Goal: Task Accomplishment & Management: Manage account settings

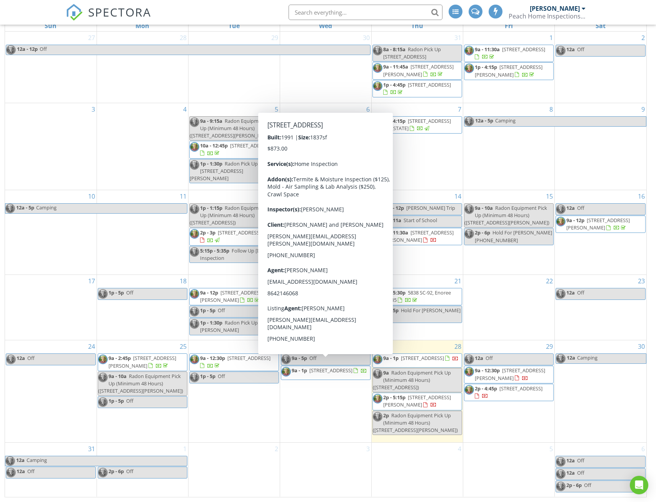
click at [310, 370] on span "23 Riverview Cir, Greenville 29611" at bounding box center [331, 370] width 43 height 7
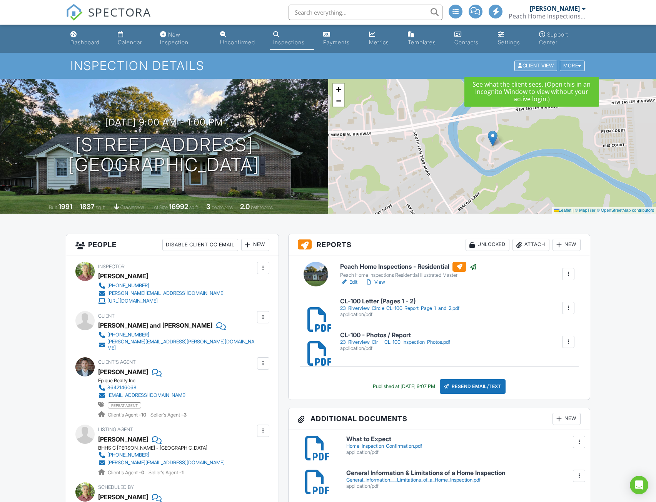
click at [537, 67] on div "Client View" at bounding box center [536, 66] width 43 height 10
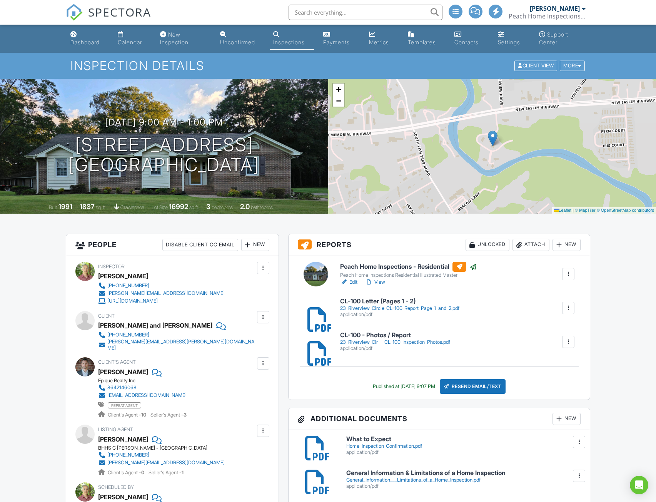
click at [382, 283] on link "View" at bounding box center [375, 282] width 20 height 8
click at [382, 282] on link "View" at bounding box center [375, 282] width 20 height 8
click at [130, 43] on div "Calendar" at bounding box center [130, 42] width 24 height 7
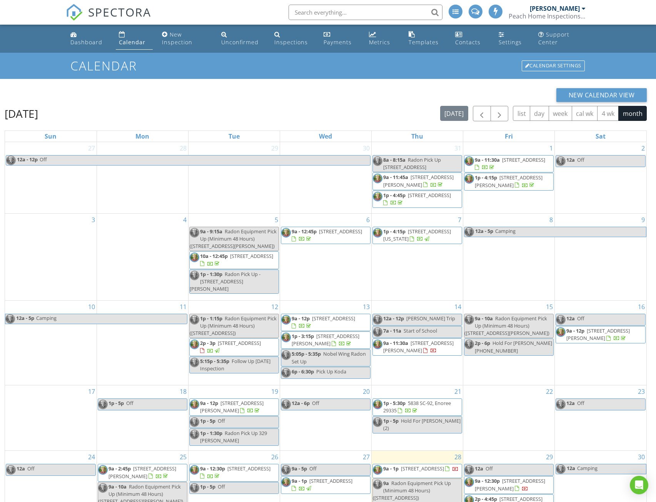
click at [437, 467] on span "9a - 1p 112 Siena Dr, Greenville 29609" at bounding box center [416, 471] width 86 height 12
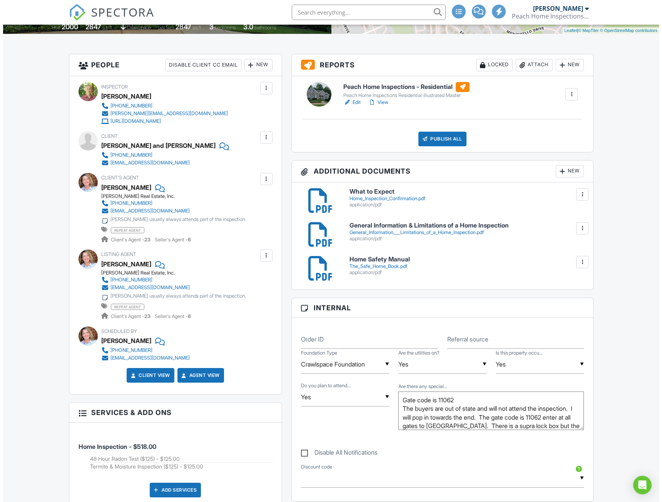
scroll to position [359, 0]
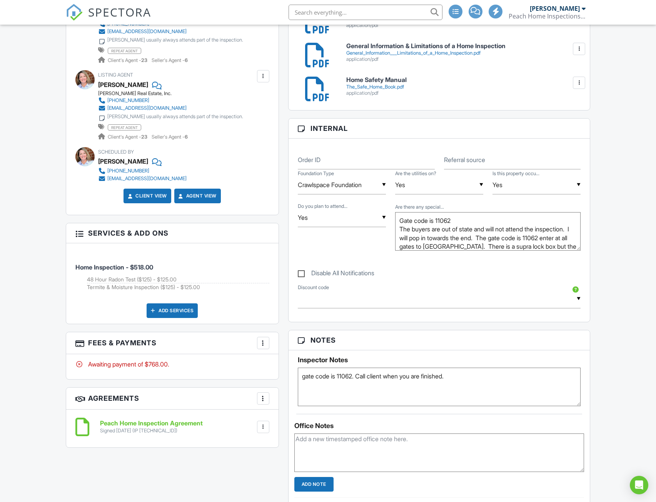
click at [174, 309] on div "Add Services" at bounding box center [172, 310] width 51 height 15
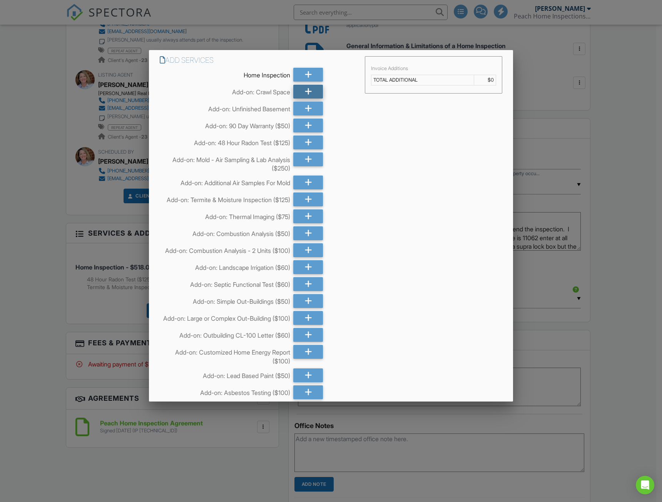
click at [310, 95] on div at bounding box center [308, 92] width 30 height 14
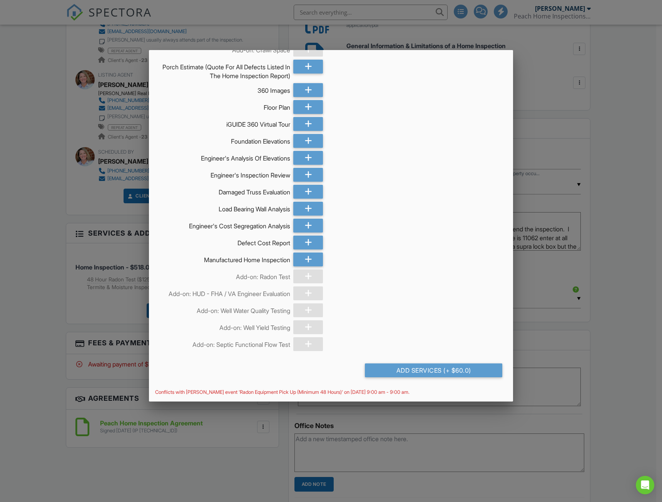
scroll to position [1220, 0]
click at [423, 373] on div "Add Services (+ $60.0)" at bounding box center [433, 370] width 137 height 14
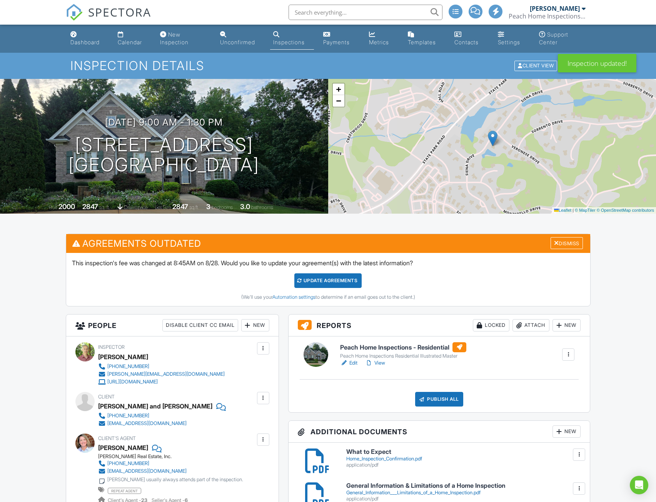
click at [325, 284] on div "Update Agreements" at bounding box center [328, 280] width 67 height 15
